Goal: Information Seeking & Learning: Learn about a topic

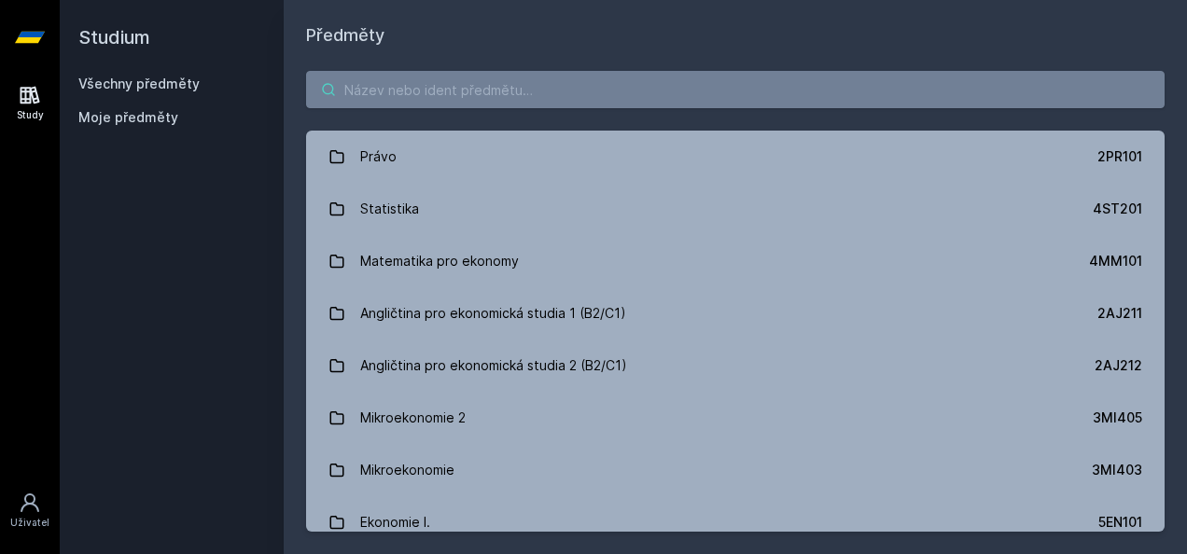
click at [491, 88] on input "search" at bounding box center [735, 89] width 859 height 37
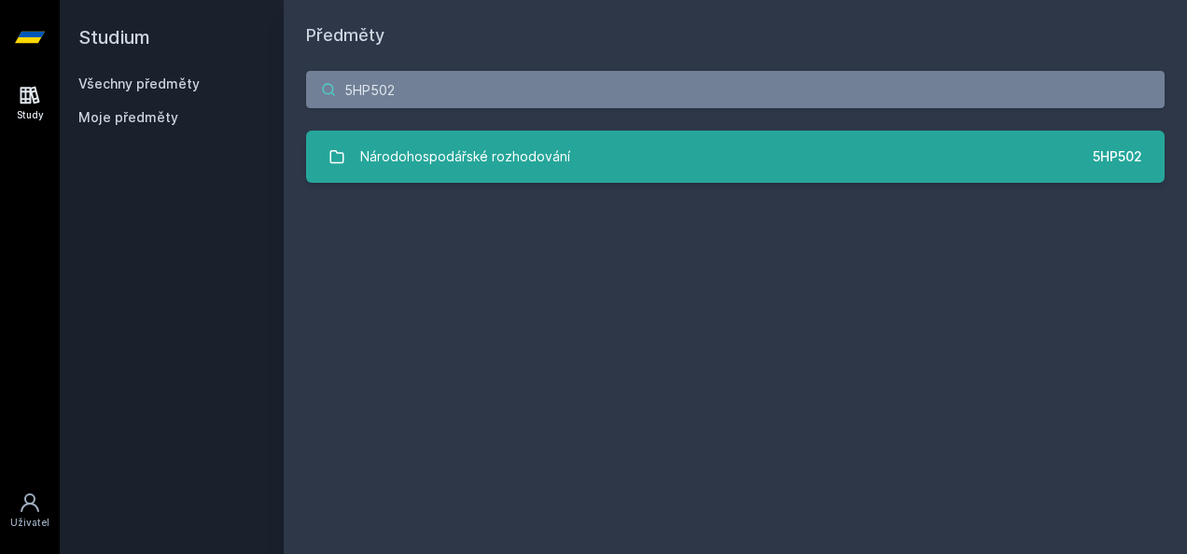
type input "5HP502"
click at [491, 161] on div "Národohospodářské rozhodování" at bounding box center [465, 156] width 210 height 37
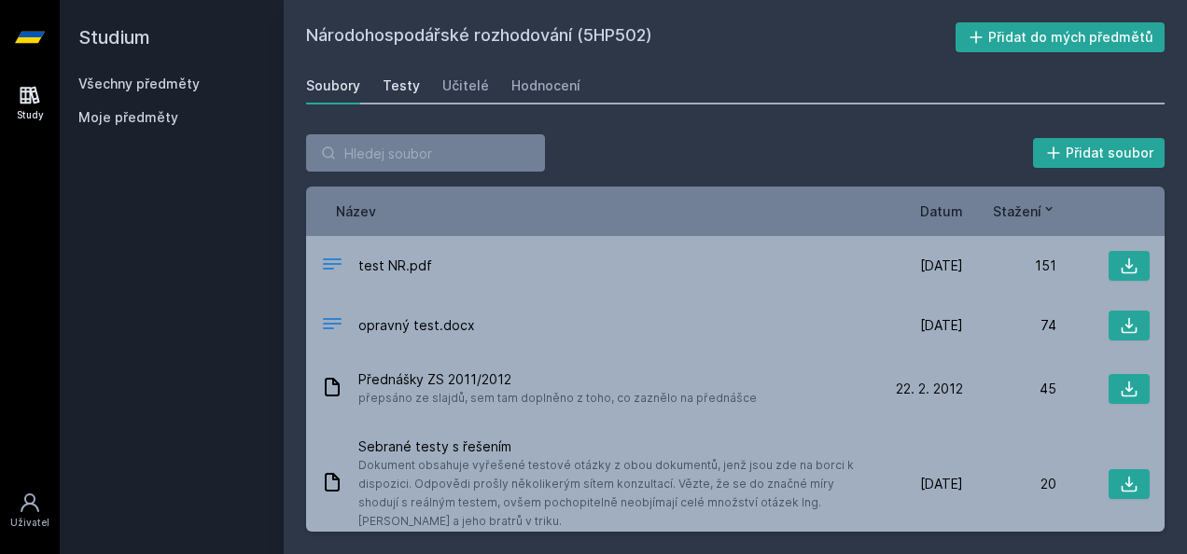
click at [393, 91] on div "Testy" at bounding box center [401, 86] width 37 height 19
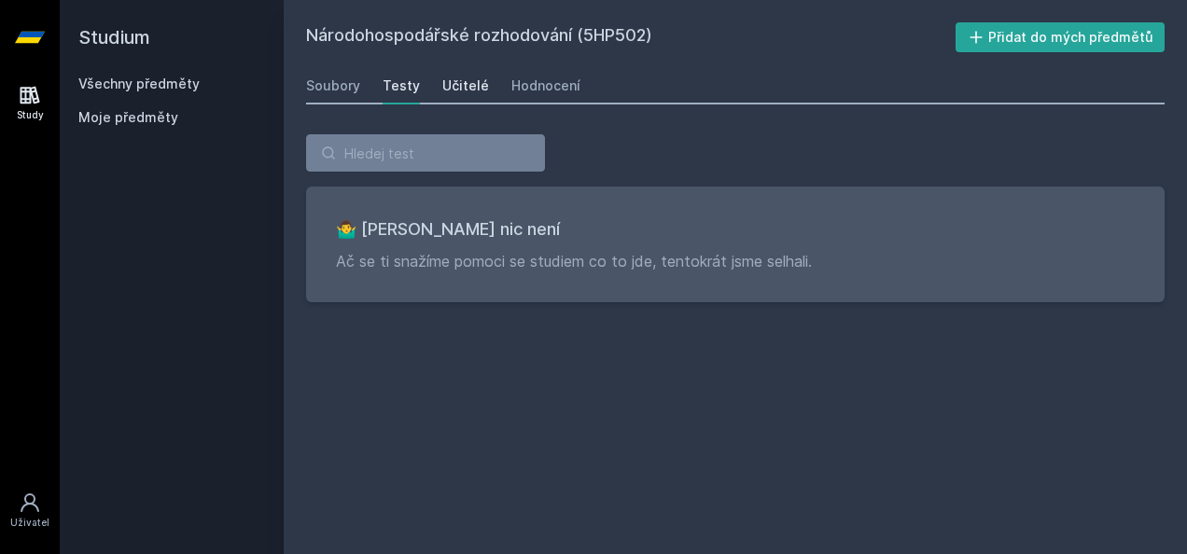
click at [442, 92] on div "Učitelé" at bounding box center [465, 86] width 47 height 19
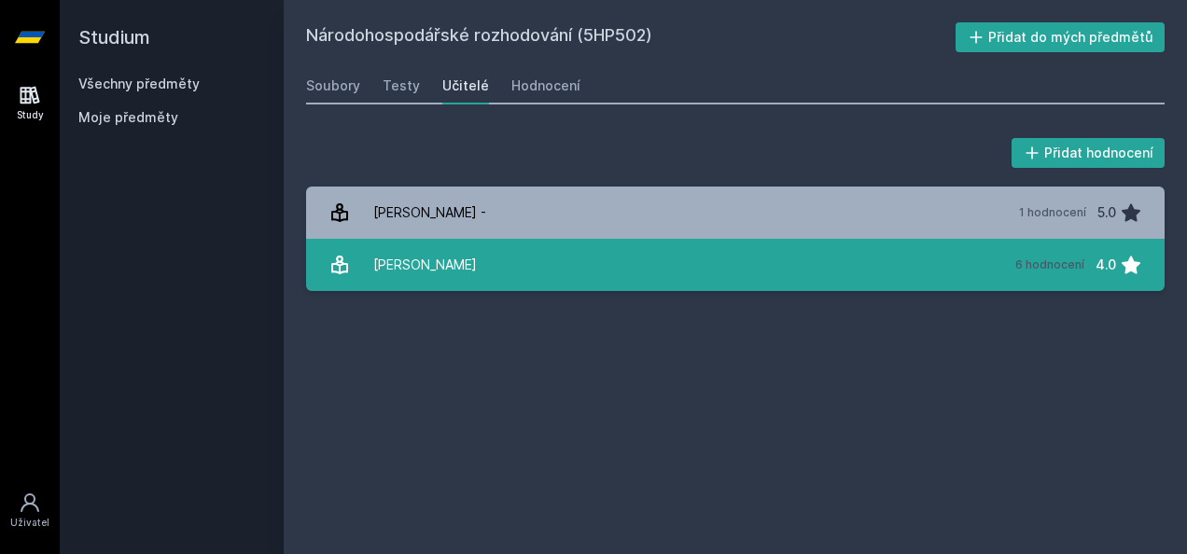
click at [427, 255] on div "[PERSON_NAME]" at bounding box center [425, 264] width 104 height 37
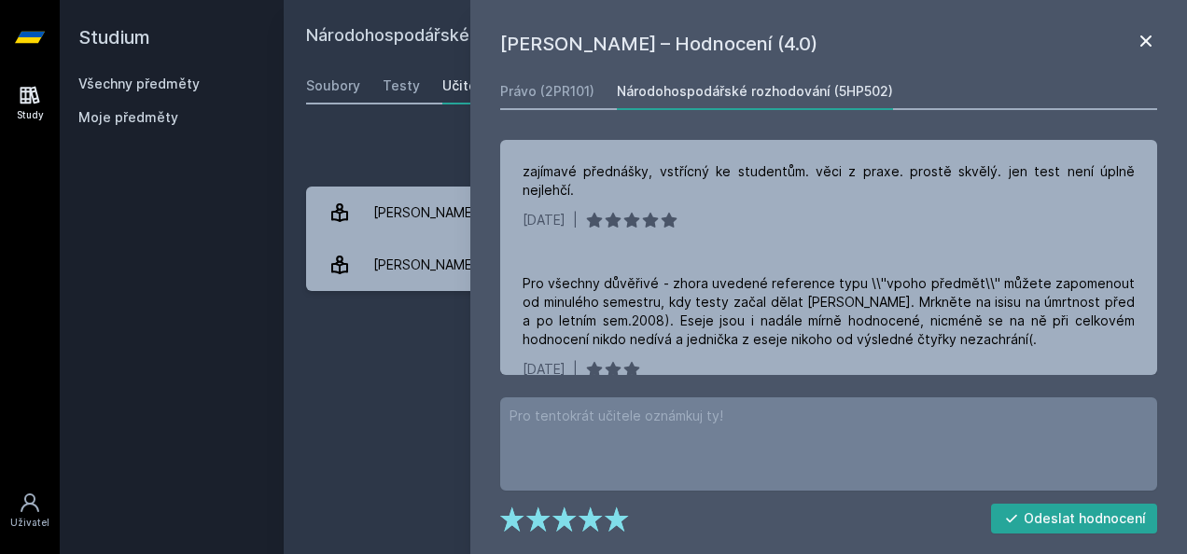
click at [1148, 42] on icon at bounding box center [1145, 40] width 11 height 11
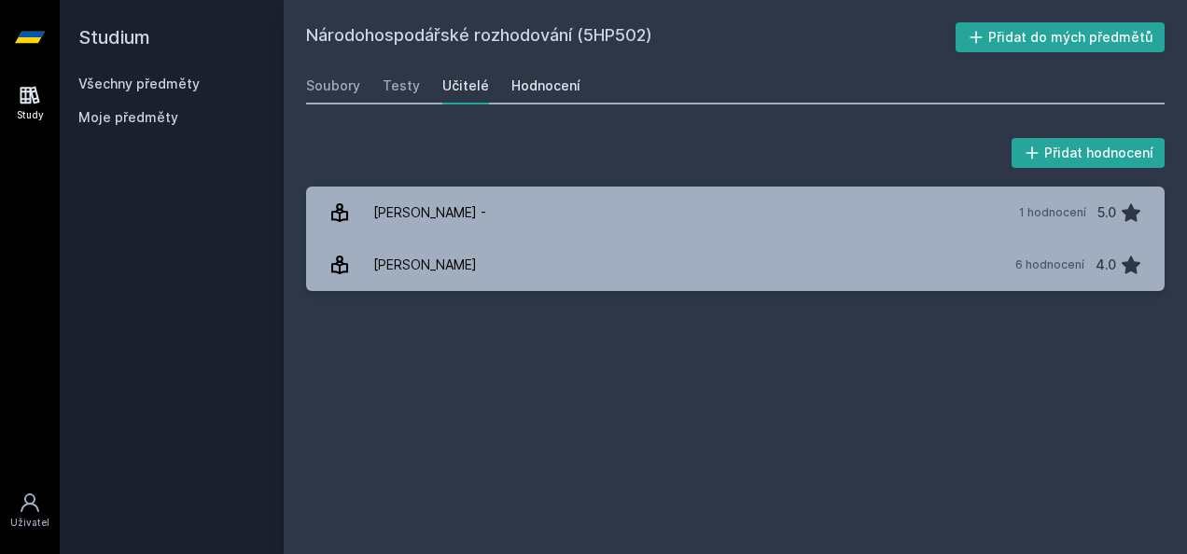
drag, startPoint x: 525, startPoint y: 65, endPoint x: 525, endPoint y: 81, distance: 15.9
click at [525, 81] on div "Národohospodářské rozhodování (5HP502) Přidat do mých předmětů [GEOGRAPHIC_DATA…" at bounding box center [735, 277] width 859 height 510
click at [525, 81] on div "Hodnocení" at bounding box center [545, 86] width 69 height 19
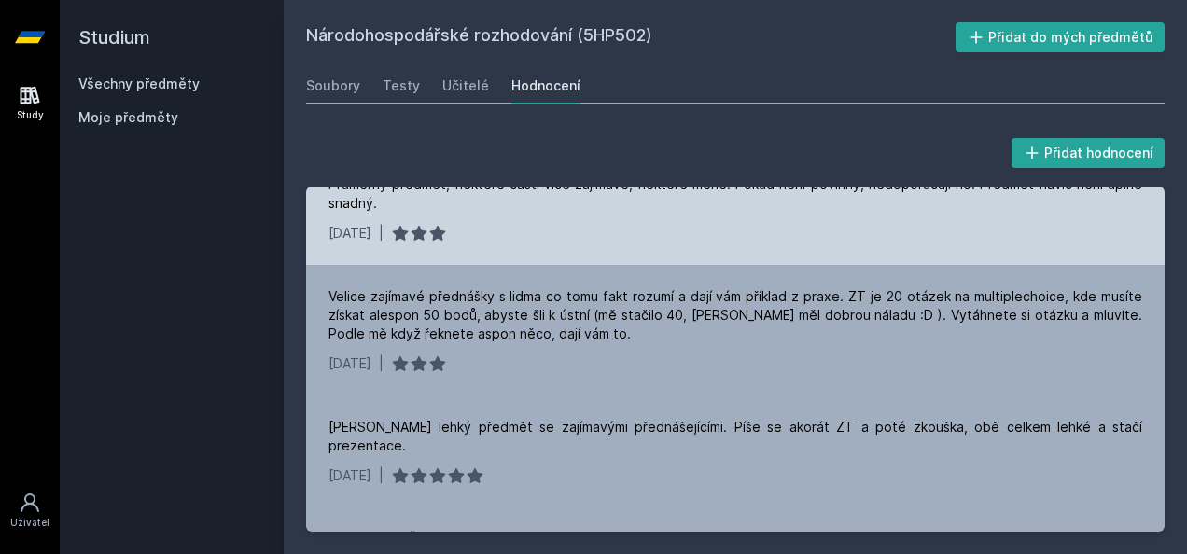
scroll to position [37, 0]
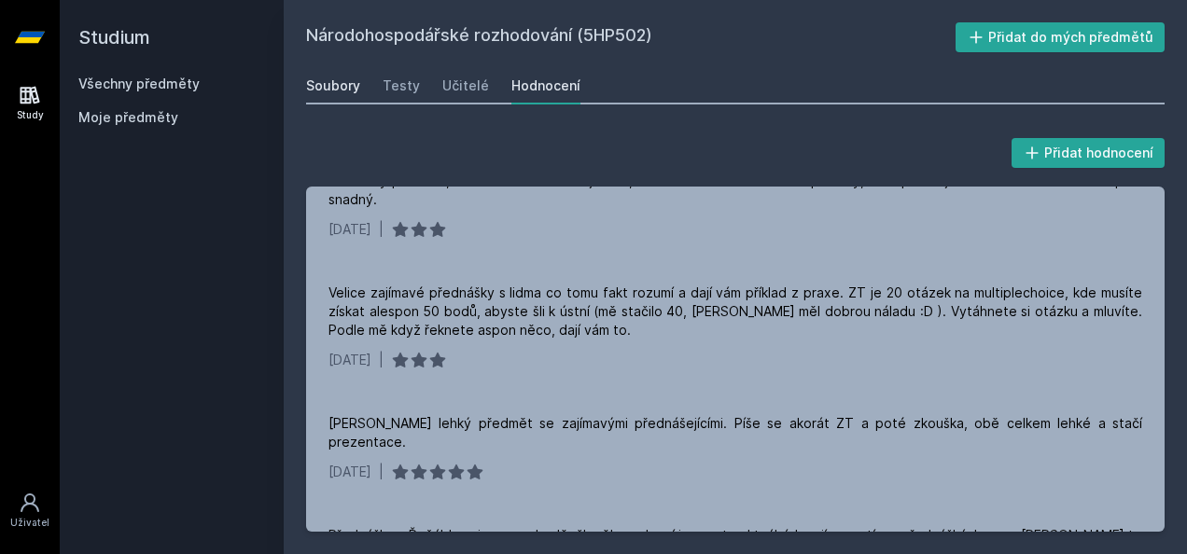
click at [343, 90] on div "Soubory" at bounding box center [333, 86] width 54 height 19
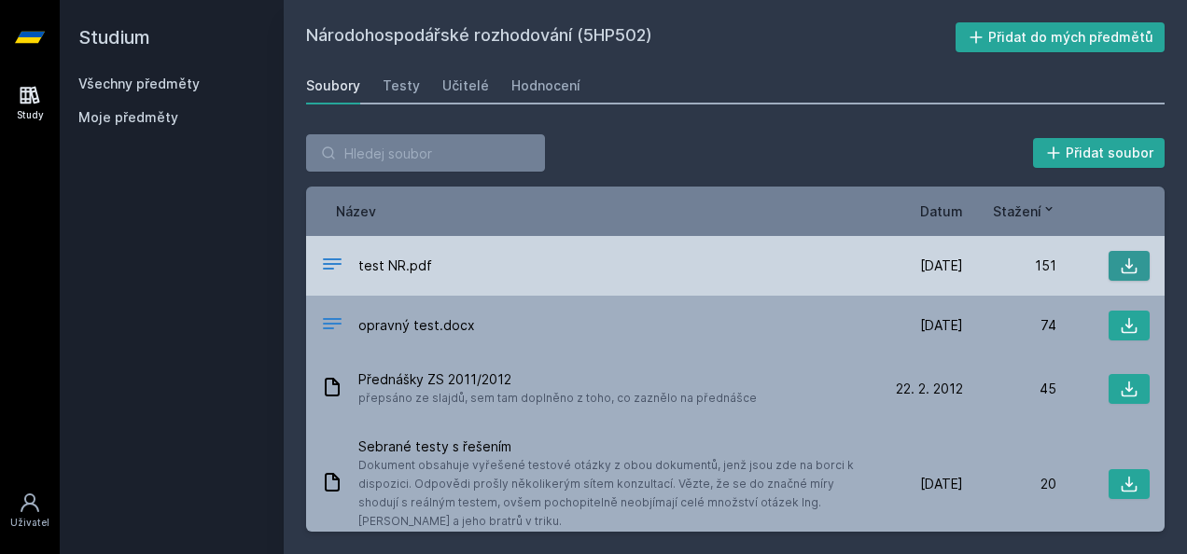
click at [1122, 267] on icon at bounding box center [1130, 267] width 16 height 16
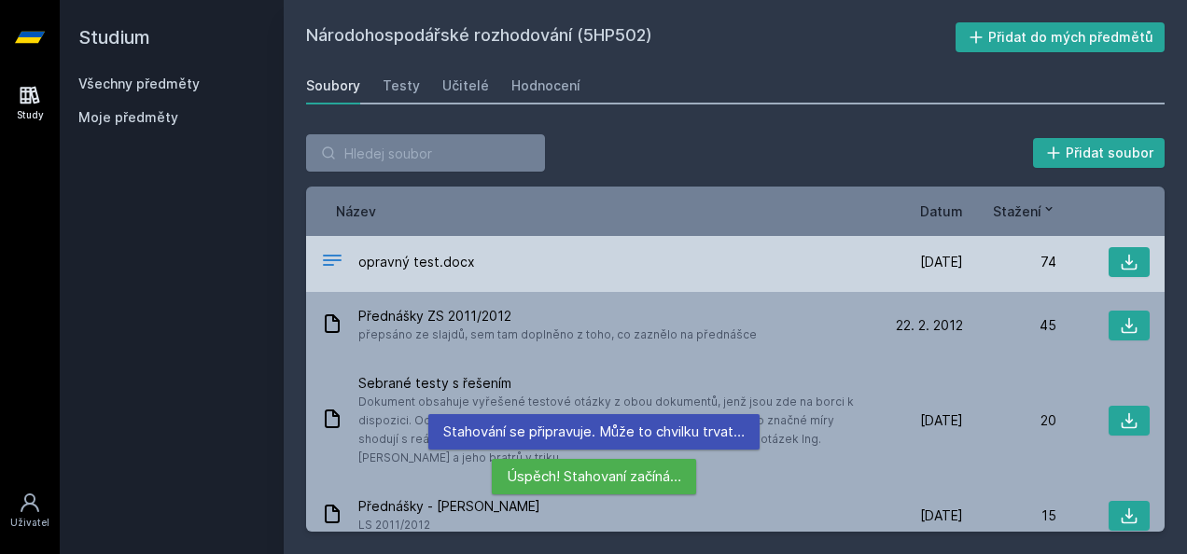
scroll to position [64, 0]
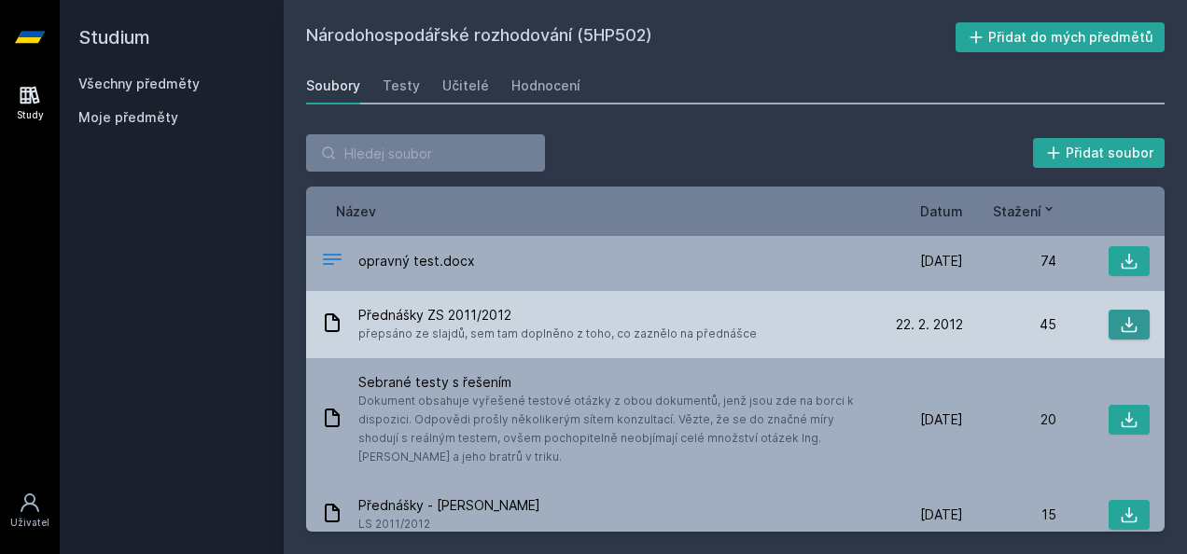
click at [1120, 325] on icon at bounding box center [1129, 324] width 19 height 19
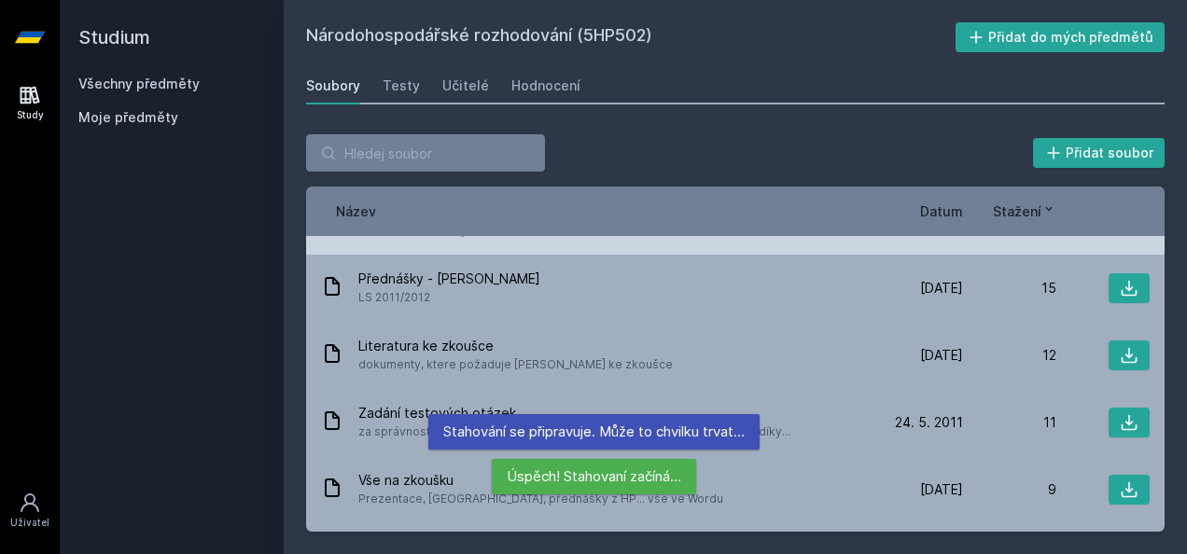
scroll to position [0, 0]
